Goal: Task Accomplishment & Management: Complete application form

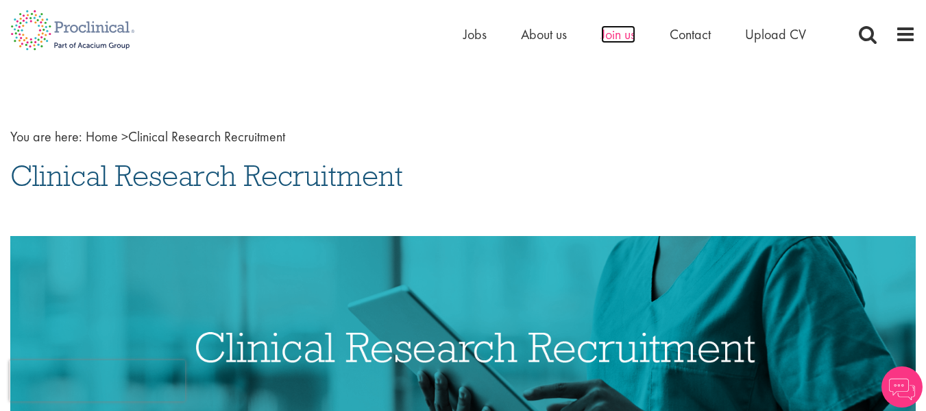
click at [611, 34] on span "Join us" at bounding box center [618, 34] width 34 height 18
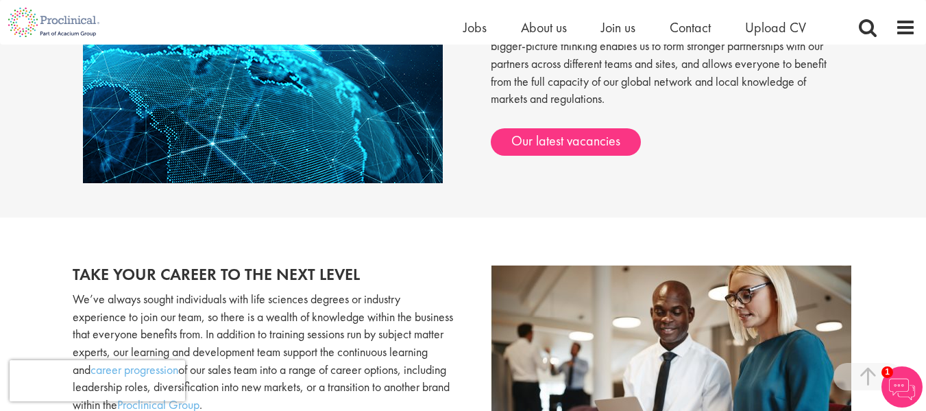
scroll to position [1234, 0]
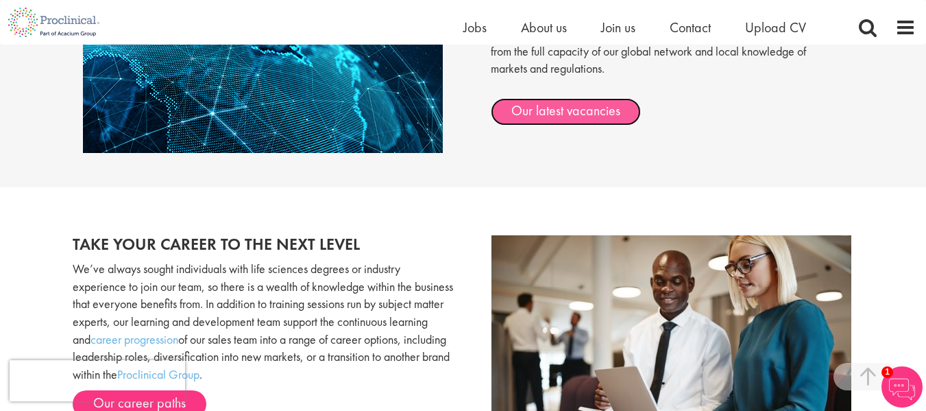
click at [583, 112] on link "Our latest vacancies" at bounding box center [566, 111] width 150 height 27
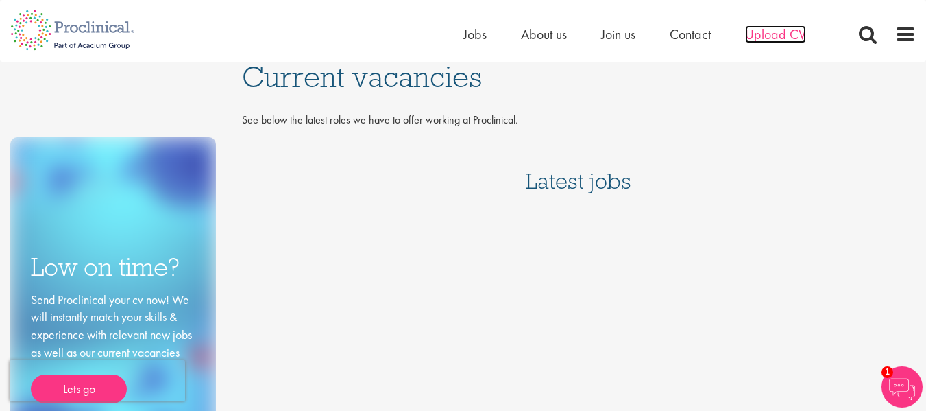
click at [777, 34] on span "Upload CV" at bounding box center [775, 34] width 61 height 18
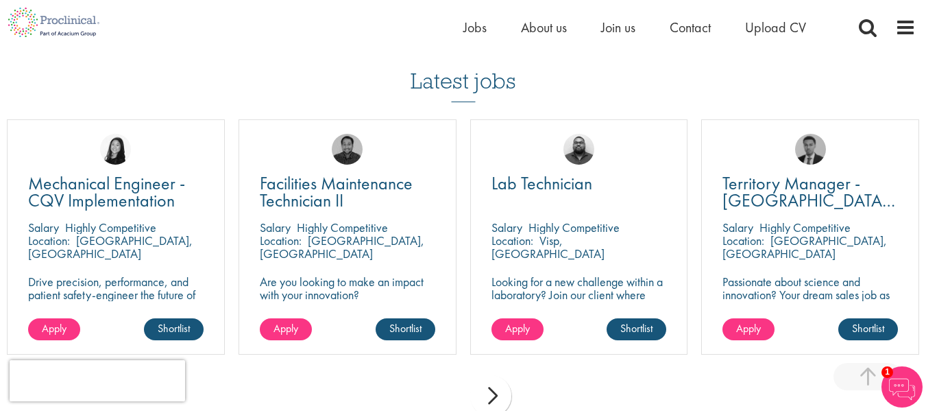
scroll to position [960, 0]
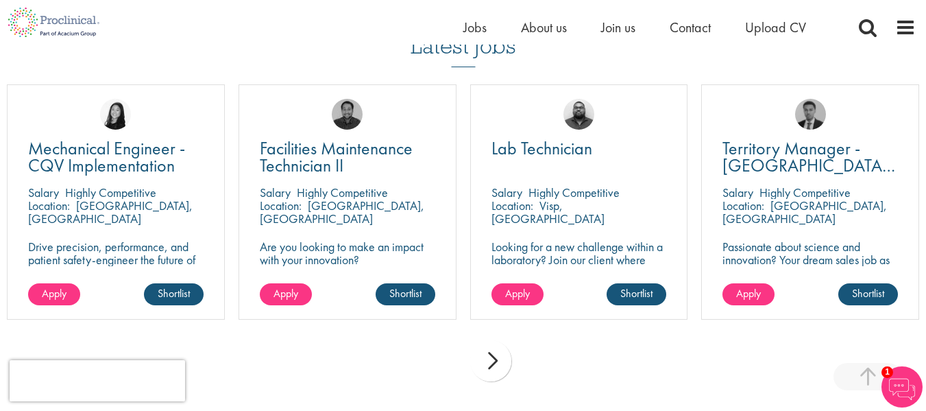
click at [496, 359] on div "next" at bounding box center [490, 360] width 41 height 41
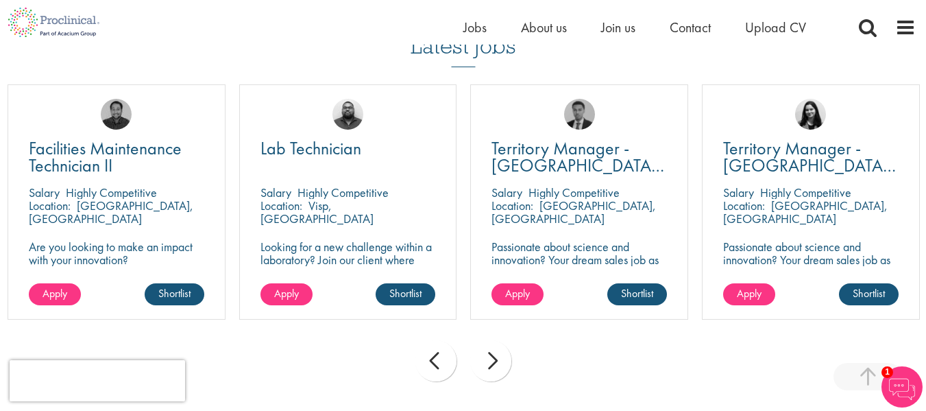
click at [496, 359] on div "next" at bounding box center [490, 360] width 41 height 41
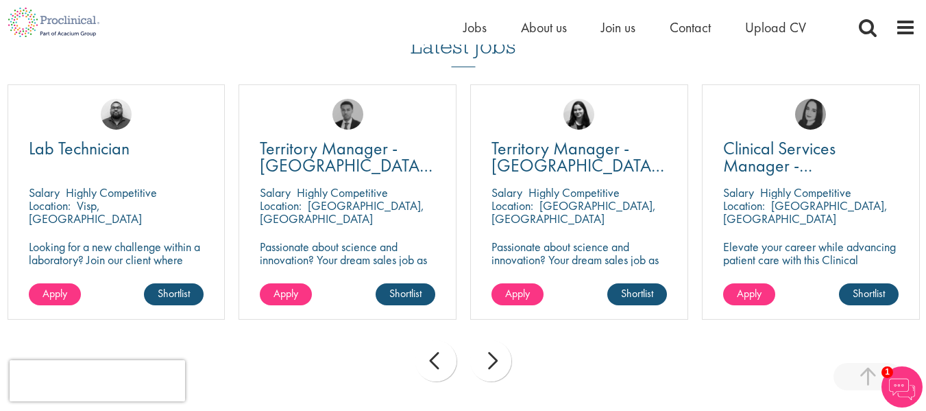
click at [496, 359] on div "next" at bounding box center [490, 360] width 41 height 41
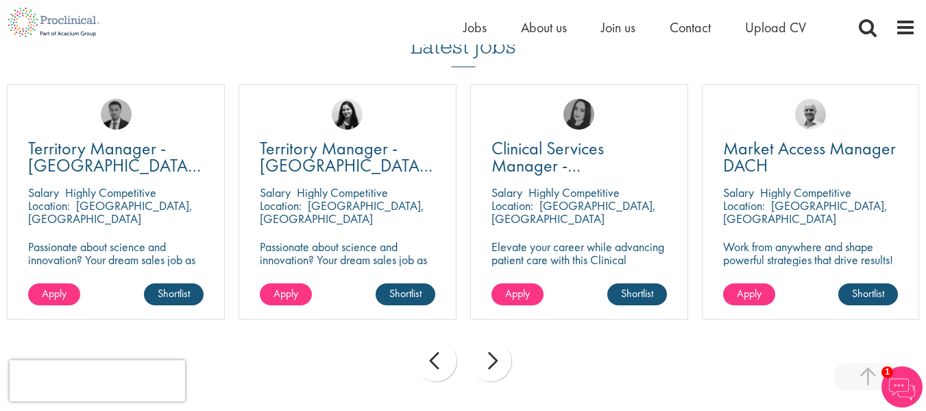
click at [496, 359] on div "next" at bounding box center [490, 360] width 41 height 41
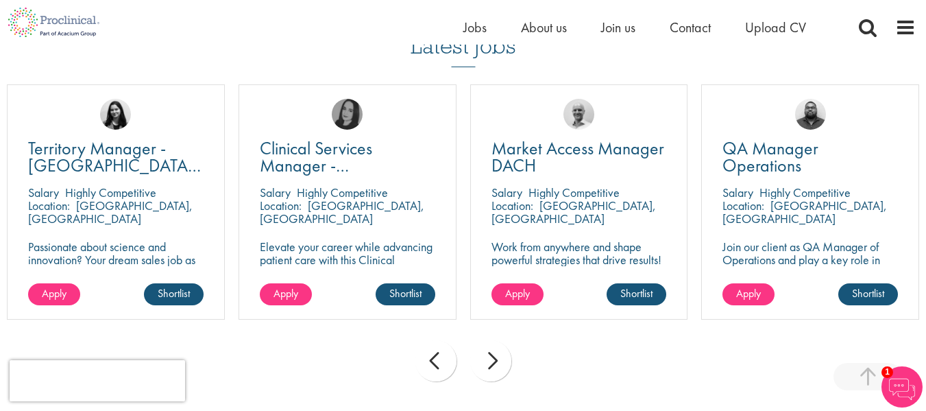
click at [496, 359] on div "next" at bounding box center [490, 360] width 41 height 41
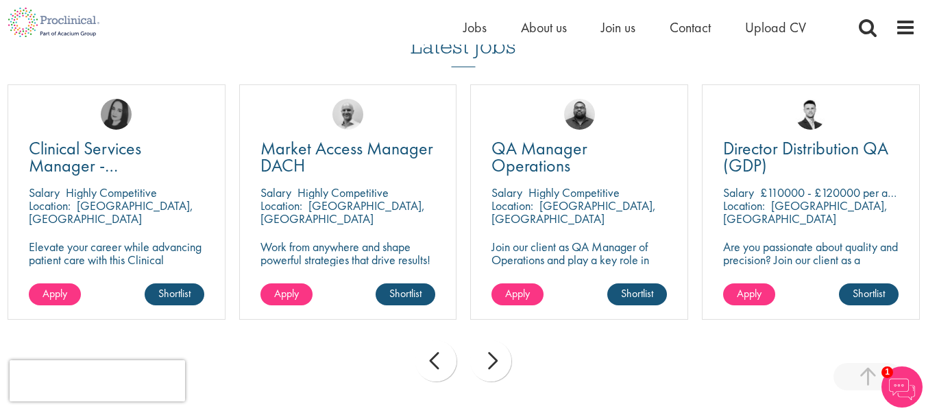
click at [496, 359] on div "next" at bounding box center [490, 360] width 41 height 41
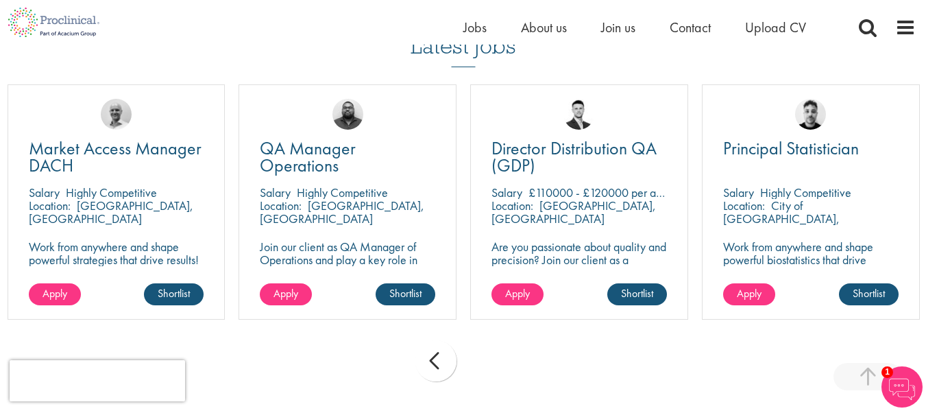
click at [496, 359] on div "prev next" at bounding box center [463, 363] width 926 height 60
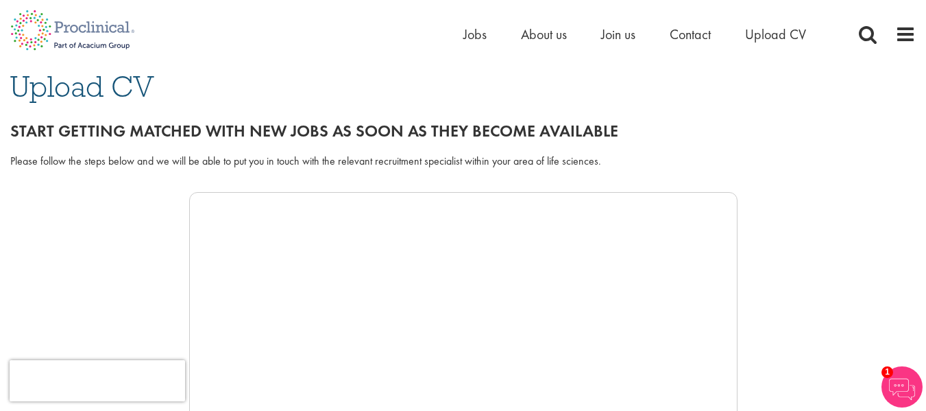
scroll to position [0, 0]
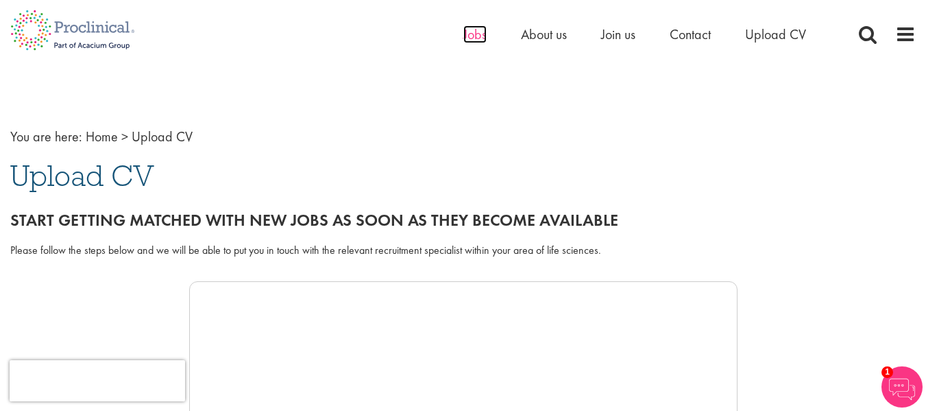
click at [477, 38] on span "Jobs" at bounding box center [474, 34] width 23 height 18
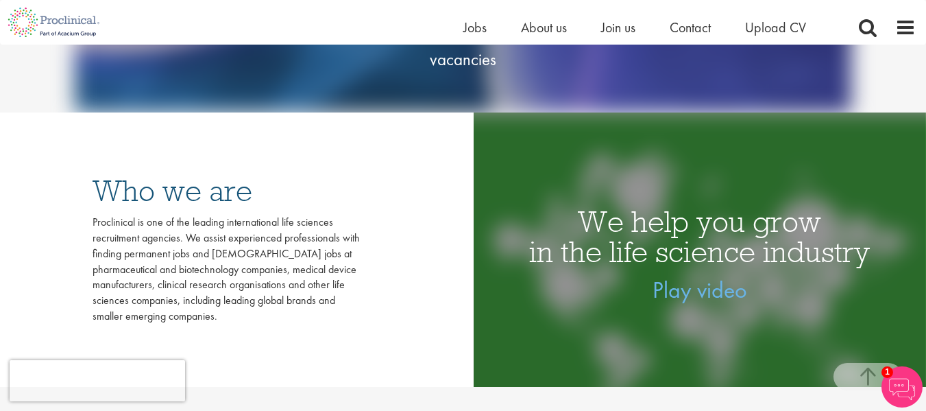
scroll to position [69, 0]
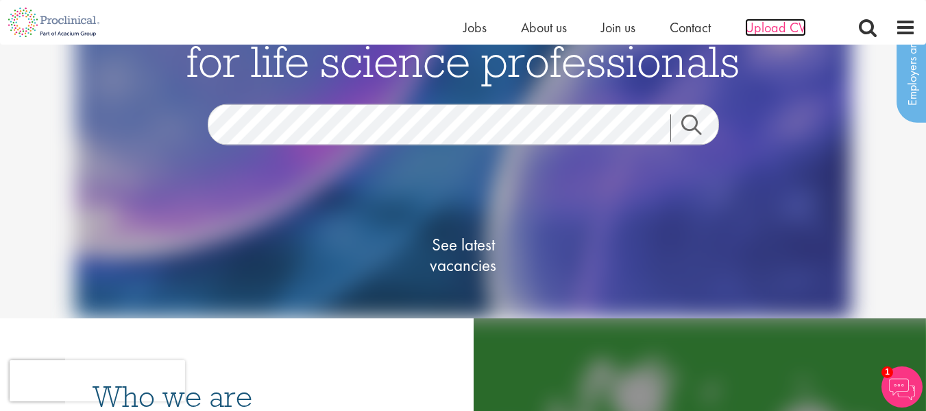
click at [773, 29] on span "Upload CV" at bounding box center [775, 28] width 61 height 18
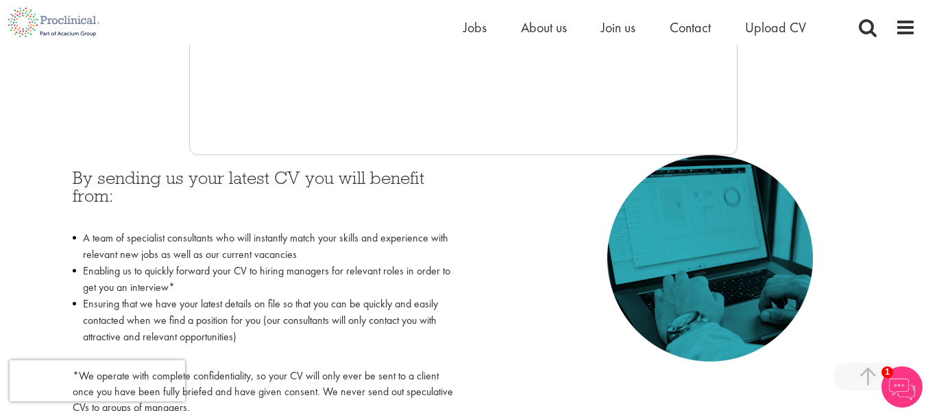
scroll to position [548, 0]
